Goal: Use online tool/utility: Use online tool/utility

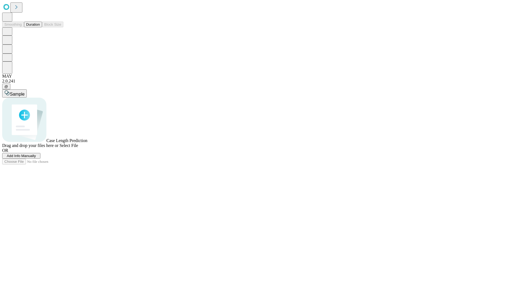
click at [40, 27] on button "Duration" at bounding box center [33, 25] width 18 height 6
click at [78, 148] on span "Select File" at bounding box center [68, 145] width 19 height 5
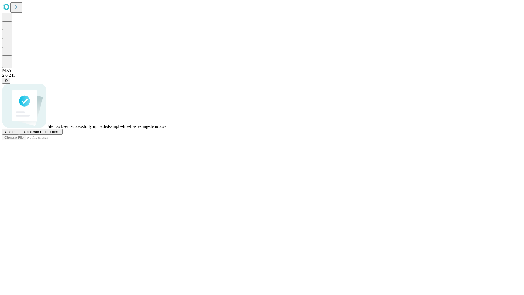
click at [58, 134] on span "Generate Predictions" at bounding box center [41, 132] width 34 height 4
